Goal: Transaction & Acquisition: Purchase product/service

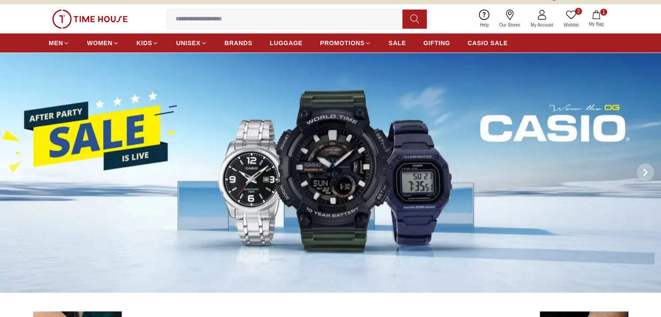
scroll to position [261, 0]
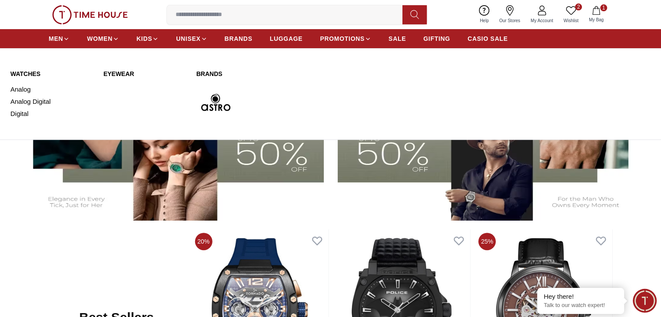
click at [14, 91] on link "Analog" at bounding box center [51, 89] width 83 height 12
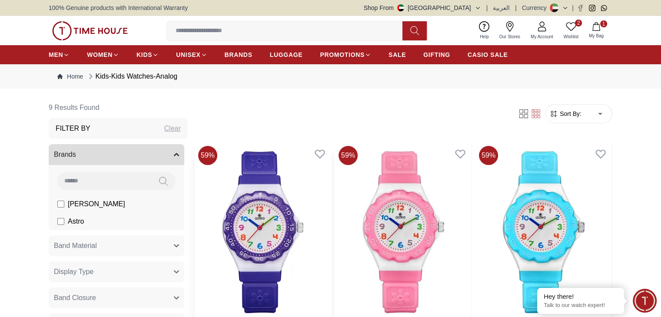
click at [251, 183] on img at bounding box center [263, 231] width 136 height 179
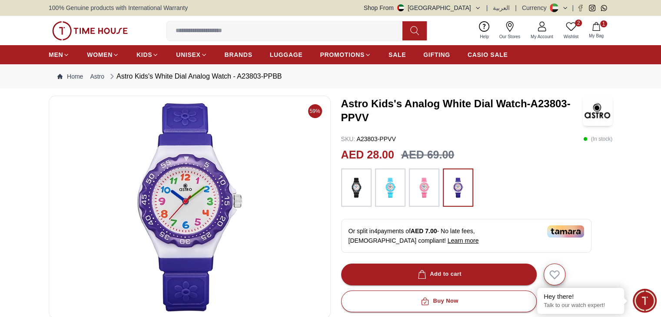
click at [383, 189] on img at bounding box center [390, 188] width 22 height 30
